Goal: Find specific page/section: Find specific page/section

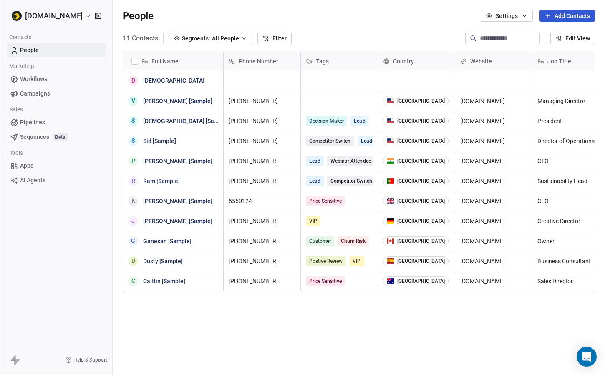
scroll to position [330, 492]
click at [168, 131] on div "S Sid [Sample]" at bounding box center [173, 141] width 101 height 20
click at [172, 142] on link "Sid [Sample]" at bounding box center [159, 141] width 33 height 7
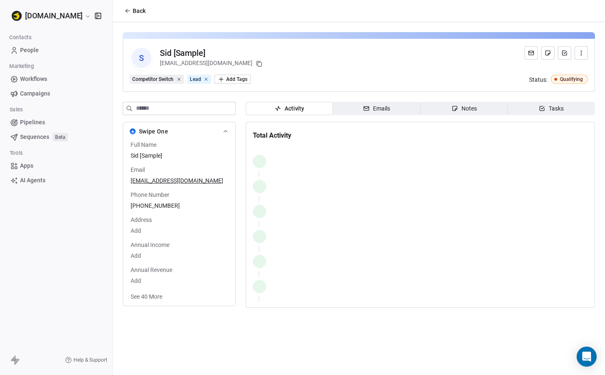
click at [132, 7] on button "Back" at bounding box center [134, 10] width 31 height 15
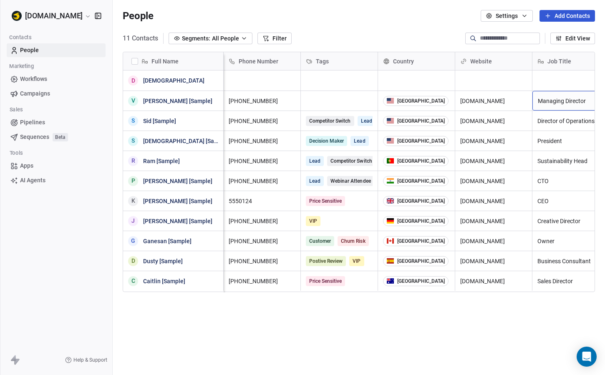
scroll to position [0, 15]
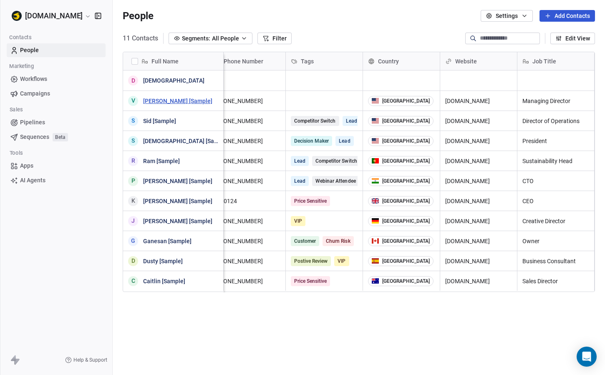
click at [162, 101] on link "[PERSON_NAME] [Sample]" at bounding box center [177, 101] width 69 height 7
